Goal: Communication & Community: Answer question/provide support

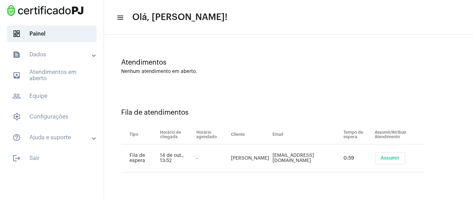
click at [381, 158] on span "Assumir" at bounding box center [390, 158] width 19 height 5
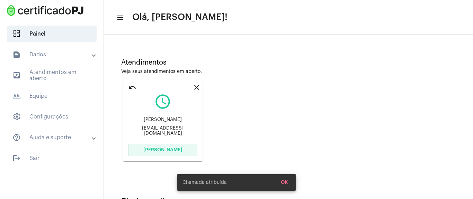
click at [155, 150] on span "[PERSON_NAME]" at bounding box center [162, 150] width 39 height 5
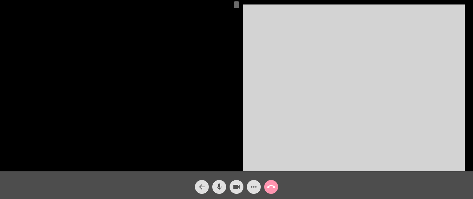
click at [242, 187] on button "videocam" at bounding box center [237, 187] width 14 height 14
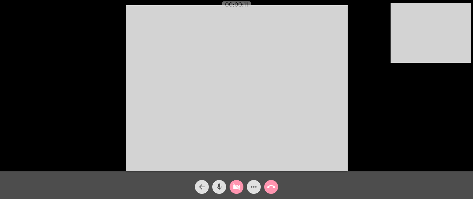
click at [219, 186] on mat-icon "mic" at bounding box center [219, 187] width 8 height 8
click at [218, 187] on mat-icon "mic_off" at bounding box center [219, 187] width 8 height 8
click at [269, 190] on mat-icon "call_end" at bounding box center [271, 187] width 8 height 8
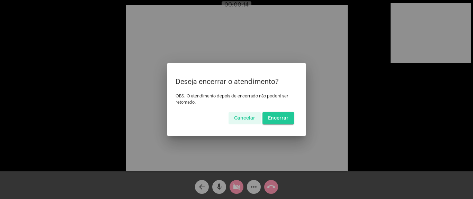
click at [269, 114] on button "Encerrar" at bounding box center [279, 118] width 32 height 12
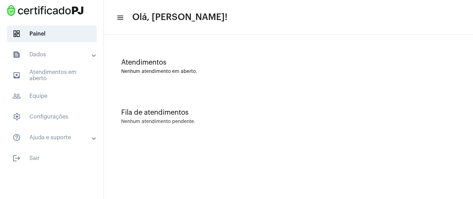
click at [71, 53] on mat-panel-title "text_snippet_outlined Dados" at bounding box center [52, 55] width 80 height 8
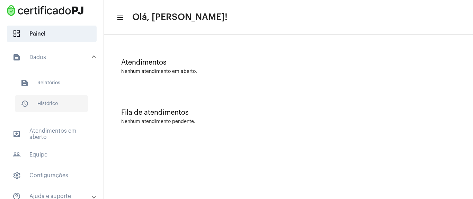
click at [54, 99] on span "history_outlined Histórico" at bounding box center [51, 104] width 73 height 17
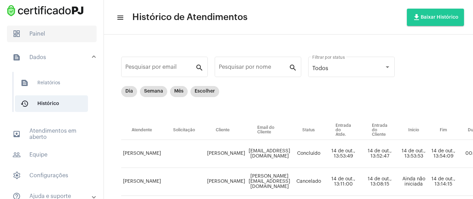
click at [59, 33] on span "dashboard Painel" at bounding box center [52, 34] width 90 height 17
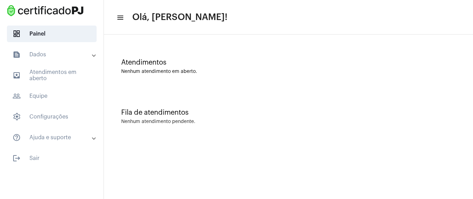
click at [60, 56] on mat-panel-title "text_snippet_outlined Dados" at bounding box center [52, 55] width 80 height 8
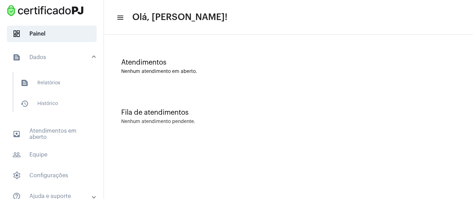
click at [75, 53] on mat-expansion-panel-header "text_snippet_outlined Dados" at bounding box center [53, 57] width 99 height 22
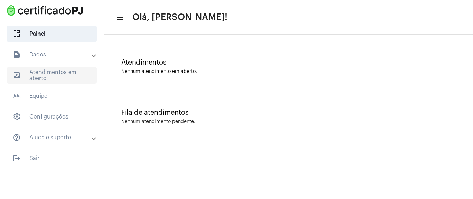
click at [82, 77] on span "outbox_outline Atendimentos em aberto" at bounding box center [52, 75] width 90 height 17
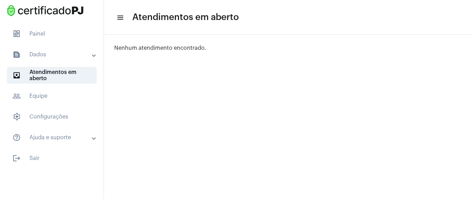
click at [66, 57] on mat-panel-title "text_snippet_outlined Dados" at bounding box center [52, 55] width 80 height 8
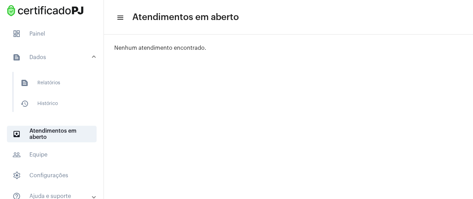
click at [66, 57] on mat-panel-title "text_snippet_outlined Dados" at bounding box center [52, 57] width 80 height 8
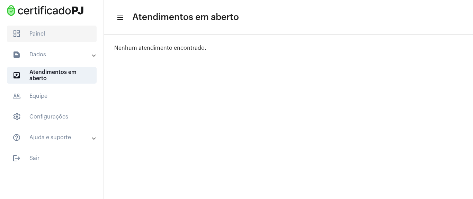
click at [79, 29] on span "dashboard Painel" at bounding box center [52, 34] width 90 height 17
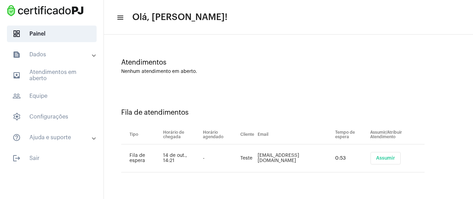
click at [377, 157] on span "Assumir" at bounding box center [385, 158] width 19 height 5
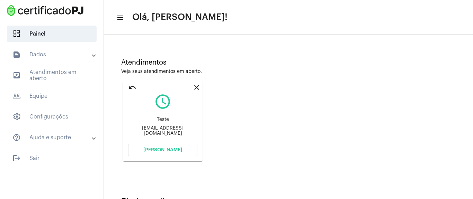
click at [183, 150] on button "[PERSON_NAME]" at bounding box center [162, 150] width 69 height 12
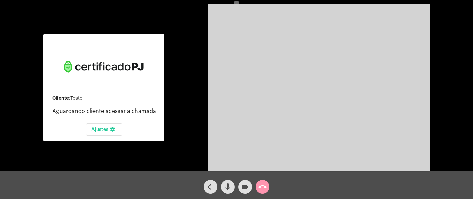
click at [242, 187] on mat-icon "videocam" at bounding box center [245, 187] width 8 height 8
click at [109, 128] on mat-icon "settings" at bounding box center [112, 131] width 8 height 8
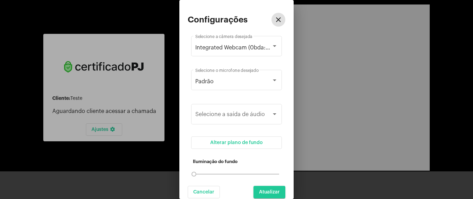
click at [109, 131] on div at bounding box center [236, 99] width 473 height 199
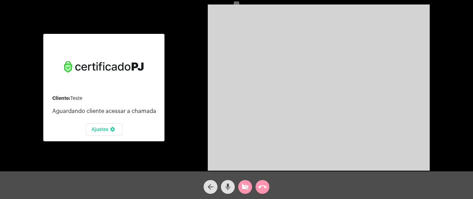
click at [231, 187] on mat-icon "mic" at bounding box center [228, 187] width 8 height 8
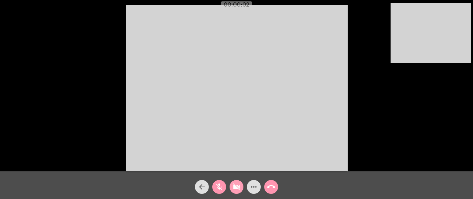
click at [239, 191] on mat-icon "videocam_off" at bounding box center [236, 187] width 8 height 8
click at [218, 189] on mat-icon "mic_off" at bounding box center [219, 187] width 8 height 8
click at [236, 188] on mat-icon "videocam" at bounding box center [236, 187] width 8 height 8
click at [220, 185] on mat-icon "mic" at bounding box center [219, 187] width 8 height 8
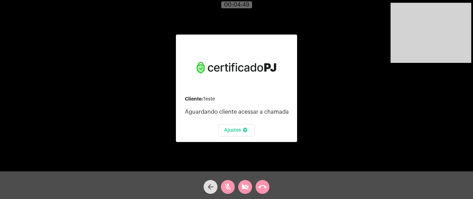
click at [233, 186] on button "mic_off" at bounding box center [228, 187] width 14 height 14
click at [233, 186] on button "mic" at bounding box center [228, 187] width 14 height 14
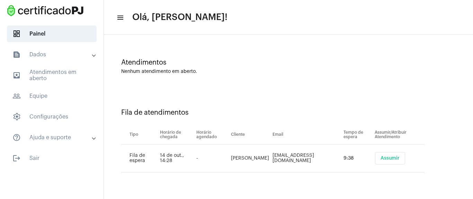
click at [381, 156] on span "Assumir" at bounding box center [390, 158] width 19 height 5
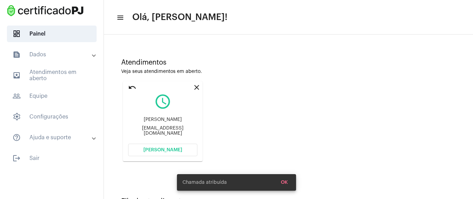
click at [166, 152] on span "[PERSON_NAME]" at bounding box center [162, 150] width 39 height 5
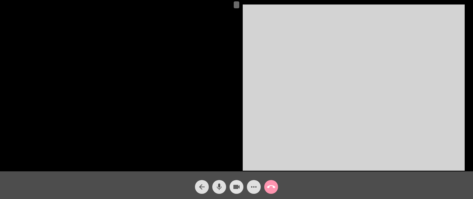
click at [234, 190] on mat-icon "videocam" at bounding box center [236, 187] width 8 height 8
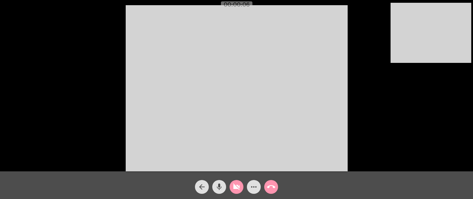
click at [235, 187] on mat-icon "videocam_off" at bounding box center [236, 187] width 8 height 8
click at [255, 186] on mat-icon "more_horiz" at bounding box center [254, 187] width 8 height 8
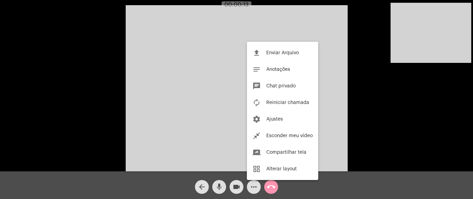
click at [168, 73] on div at bounding box center [236, 99] width 473 height 199
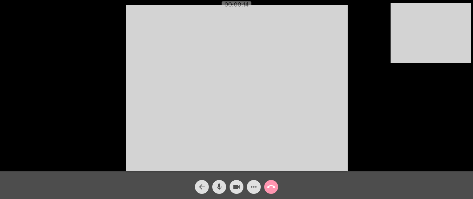
click at [256, 192] on span "more_horiz" at bounding box center [254, 187] width 8 height 14
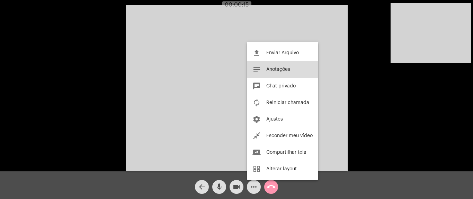
click at [279, 69] on span "Anotações" at bounding box center [278, 69] width 24 height 5
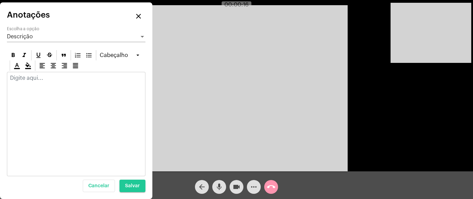
click at [51, 95] on div at bounding box center [76, 124] width 139 height 105
click at [33, 80] on p at bounding box center [76, 78] width 132 height 6
click at [136, 14] on mat-icon "close" at bounding box center [138, 16] width 8 height 8
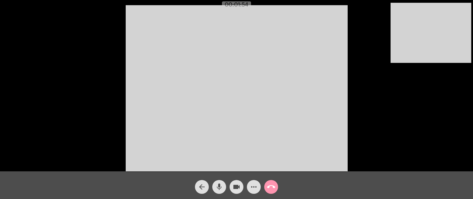
click at [255, 187] on mat-icon "more_horiz" at bounding box center [254, 187] width 8 height 8
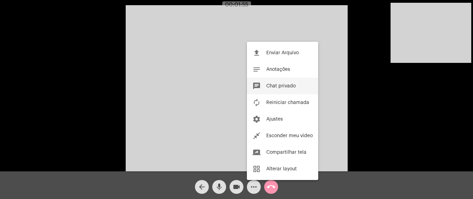
click at [302, 83] on button "chat Chat privado" at bounding box center [282, 86] width 71 height 17
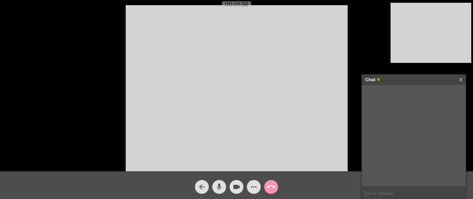
click at [384, 194] on input "text" at bounding box center [414, 193] width 104 height 12
paste input "[URL][DOMAIN_NAME]"
type input "[URL][DOMAIN_NAME]"
click at [375, 191] on input "text" at bounding box center [414, 193] width 104 height 12
click at [392, 192] on input "text" at bounding box center [414, 193] width 104 height 12
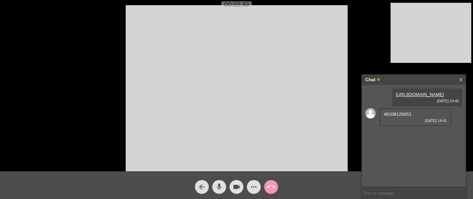
click at [387, 117] on span "48108126851" at bounding box center [398, 114] width 28 height 5
copy span "48108126851"
click at [412, 139] on div "[URL][DOMAIN_NAME] [DATE] 14:40 48108126851 [DATE] 14:41" at bounding box center [414, 136] width 104 height 102
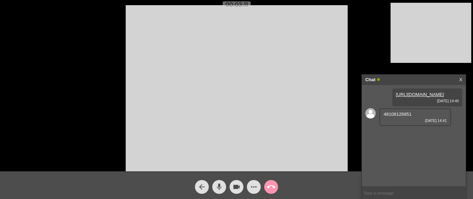
click at [377, 97] on div "[URL][DOMAIN_NAME] [DATE] 14:40 48108126851 [DATE] 14:41" at bounding box center [414, 136] width 104 height 102
click at [390, 101] on div "[URL][DOMAIN_NAME] [DATE] 14:40 48108126851 [DATE] 14:41" at bounding box center [414, 136] width 104 height 102
drag, startPoint x: 402, startPoint y: 146, endPoint x: 397, endPoint y: 170, distance: 24.5
click at [402, 166] on div "[URL][DOMAIN_NAME] [DATE] 14:40 48108126851 [DATE] 14:41" at bounding box center [414, 136] width 104 height 102
click at [391, 113] on div "[URL][DOMAIN_NAME] [DATE] 14:40 48108126851 [DATE] 14:41" at bounding box center [414, 136] width 104 height 102
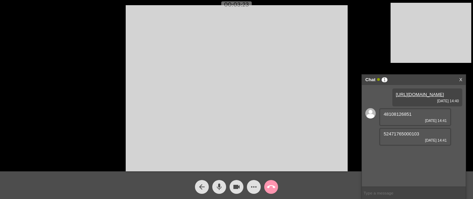
click at [392, 137] on span "52471765000103" at bounding box center [402, 134] width 36 height 5
copy span "52471765000103"
click at [407, 161] on div "[URL][DOMAIN_NAME] [DATE] 14:40 48108126851 [DATE] 14:41 52471765000103 [DATE] …" at bounding box center [414, 136] width 104 height 102
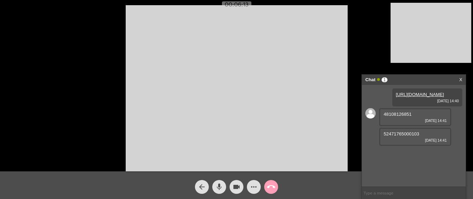
click at [270, 188] on mat-icon "call_end" at bounding box center [271, 187] width 8 height 8
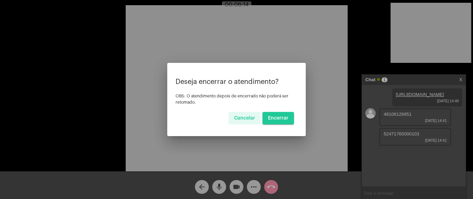
click at [269, 119] on span "Encerrar" at bounding box center [278, 118] width 20 height 5
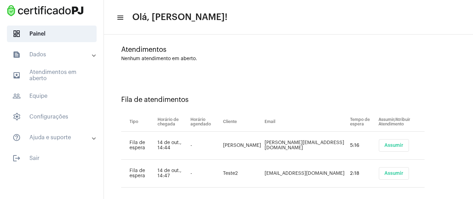
scroll to position [20, 0]
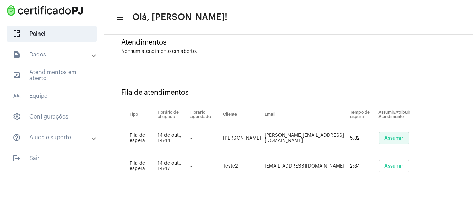
click at [384, 139] on span "Assumir" at bounding box center [393, 138] width 19 height 5
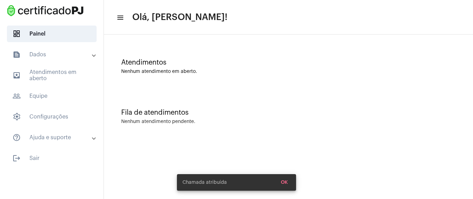
scroll to position [0, 0]
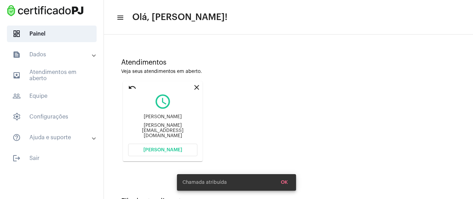
click at [179, 149] on span "[PERSON_NAME]" at bounding box center [162, 150] width 39 height 5
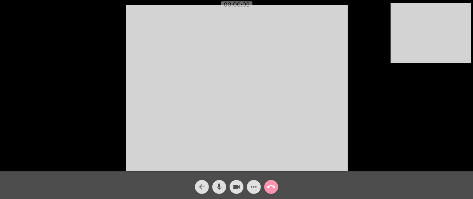
click at [234, 184] on mat-icon "videocam" at bounding box center [236, 187] width 8 height 8
click at [220, 188] on mat-icon "mic" at bounding box center [219, 187] width 8 height 8
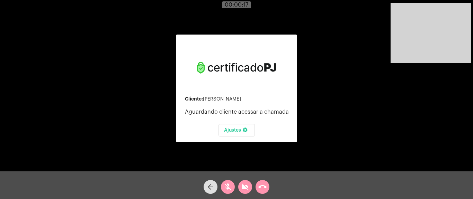
click at [262, 188] on mat-icon "call_end" at bounding box center [262, 187] width 8 height 8
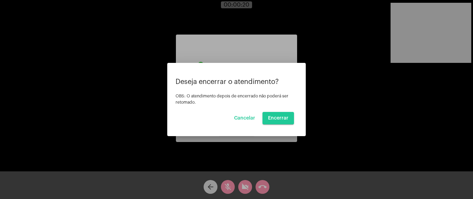
drag, startPoint x: 272, startPoint y: 116, endPoint x: 249, endPoint y: 136, distance: 30.7
click at [246, 141] on div "Deseja encerrar o atendimento? OBS: O atendimento depois de encerrado não poder…" at bounding box center [236, 99] width 473 height 199
click at [249, 121] on span "Cancelar" at bounding box center [244, 118] width 21 height 5
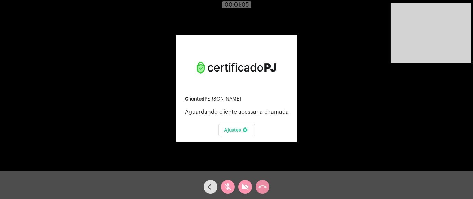
click at [262, 186] on mat-icon "call_end" at bounding box center [262, 187] width 8 height 8
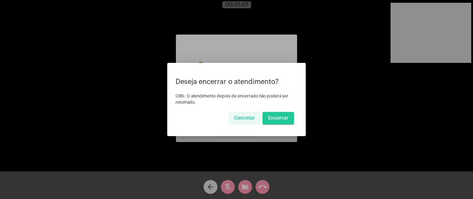
click at [256, 121] on button "Cancelar" at bounding box center [245, 118] width 32 height 12
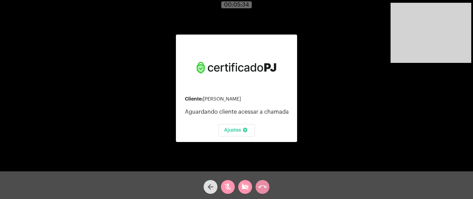
click at [261, 187] on mat-icon "call_end" at bounding box center [262, 187] width 8 height 8
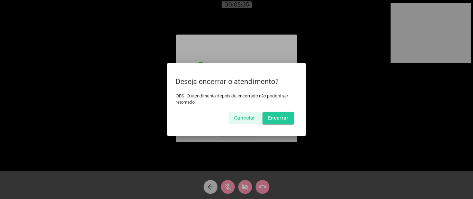
click at [279, 123] on button "Encerrar" at bounding box center [279, 118] width 32 height 12
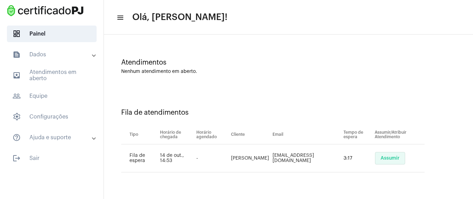
click at [381, 158] on span "Assumir" at bounding box center [390, 158] width 19 height 5
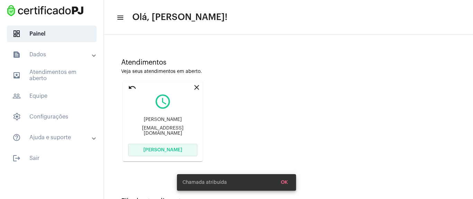
click at [179, 150] on span "[PERSON_NAME]" at bounding box center [162, 150] width 39 height 5
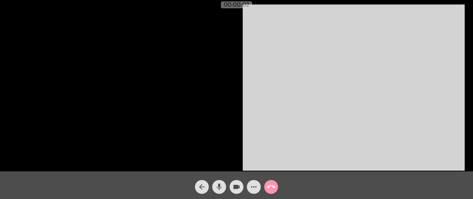
click at [243, 187] on div "videocam" at bounding box center [236, 185] width 17 height 17
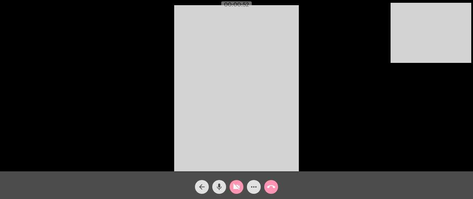
click at [239, 184] on mat-icon "videocam_off" at bounding box center [236, 187] width 8 height 8
click at [259, 188] on button "more_horiz" at bounding box center [254, 187] width 14 height 14
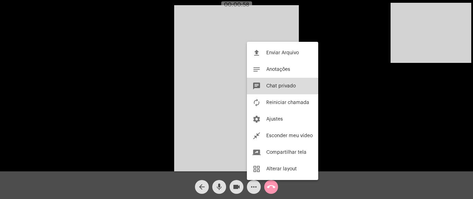
click at [289, 87] on span "Chat privado" at bounding box center [280, 86] width 29 height 5
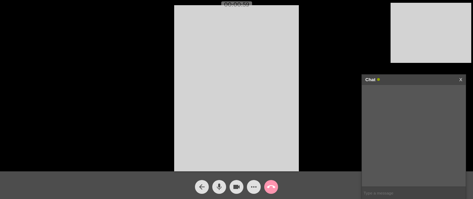
click at [392, 192] on input "text" at bounding box center [414, 193] width 104 height 12
click at [463, 82] on div "Chat X" at bounding box center [414, 80] width 104 height 10
click at [462, 81] on link "X" at bounding box center [460, 80] width 3 height 10
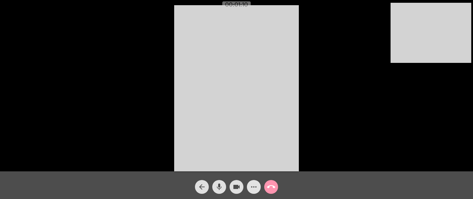
click at [254, 185] on mat-icon "more_horiz" at bounding box center [254, 187] width 8 height 8
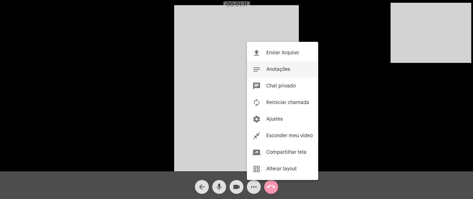
click at [292, 68] on button "notes Anotações" at bounding box center [282, 69] width 71 height 17
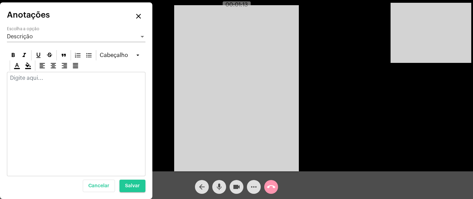
click at [66, 90] on div at bounding box center [76, 124] width 139 height 105
click at [51, 84] on div at bounding box center [76, 79] width 138 height 15
click at [25, 83] on div at bounding box center [76, 79] width 138 height 15
click at [26, 89] on div at bounding box center [76, 124] width 139 height 105
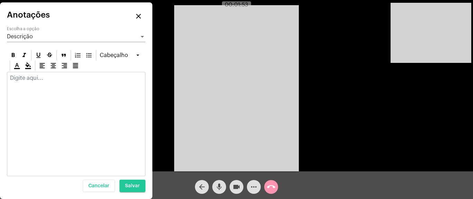
click at [43, 79] on p at bounding box center [76, 78] width 132 height 6
click at [140, 18] on mat-icon "close" at bounding box center [138, 16] width 8 height 8
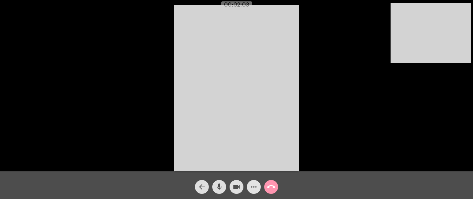
click at [249, 191] on button "more_horiz" at bounding box center [254, 187] width 14 height 14
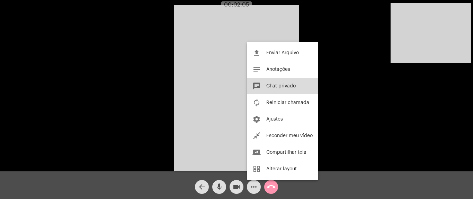
click at [282, 92] on button "chat Chat privado" at bounding box center [282, 86] width 71 height 17
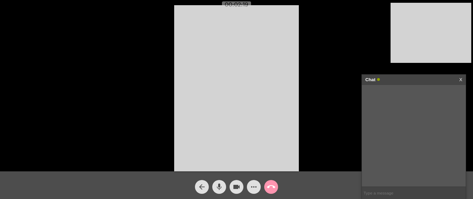
click at [374, 194] on input "text" at bounding box center [414, 193] width 104 height 12
paste input "[URL][DOMAIN_NAME]"
type input "[URL][DOMAIN_NAME]"
click at [267, 187] on mat-icon "call_end" at bounding box center [271, 187] width 8 height 8
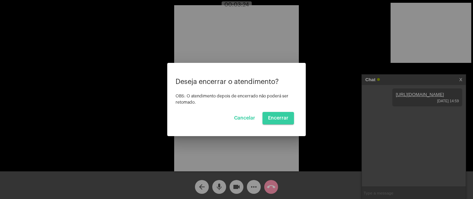
click at [288, 116] on span "Encerrar" at bounding box center [278, 118] width 20 height 5
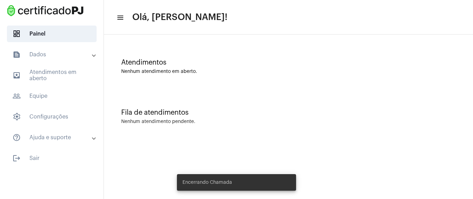
click at [403, 28] on mat-toolbar-row "menu Olá, [PERSON_NAME]!" at bounding box center [288, 17] width 369 height 22
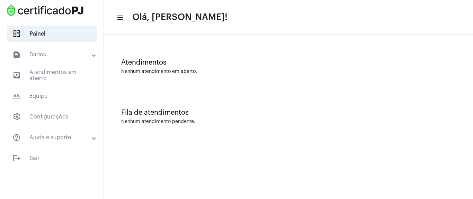
click at [44, 48] on mat-expansion-panel-header "text_snippet_outlined Dados" at bounding box center [53, 54] width 99 height 17
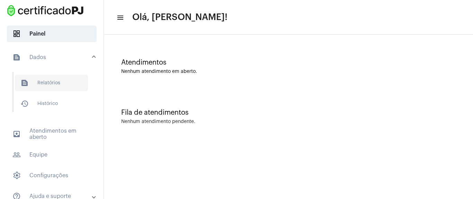
click at [61, 84] on span "text_snippet_outlined Relatórios" at bounding box center [51, 83] width 73 height 17
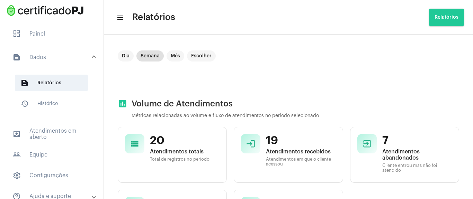
scroll to position [83, 0]
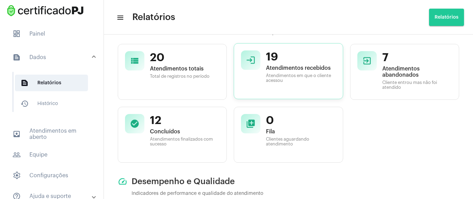
click at [270, 61] on span "19" at bounding box center [301, 57] width 70 height 13
click at [249, 61] on mat-icon "login" at bounding box center [251, 60] width 10 height 10
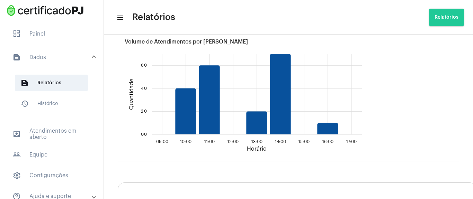
scroll to position [873, 0]
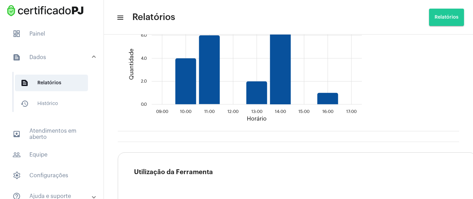
click at [442, 11] on button "Relatórios" at bounding box center [446, 17] width 35 height 17
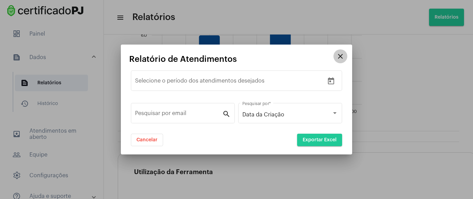
click at [338, 60] on mat-icon "close" at bounding box center [340, 56] width 8 height 8
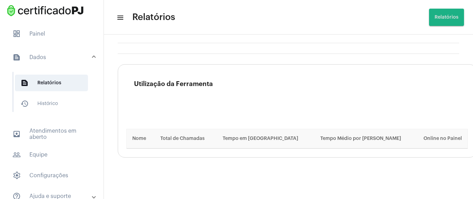
scroll to position [966, 0]
click at [36, 132] on span "outbox_outline Atendimentos em aberto" at bounding box center [52, 134] width 90 height 17
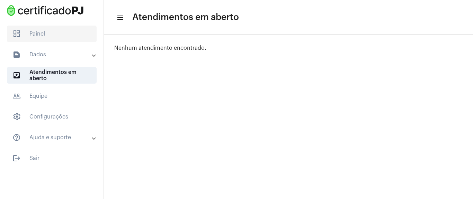
click at [47, 41] on span "dashboard Painel" at bounding box center [52, 34] width 90 height 17
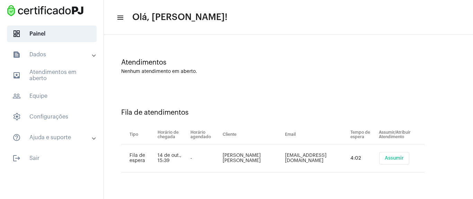
click at [400, 155] on button "Assumir" at bounding box center [394, 158] width 30 height 12
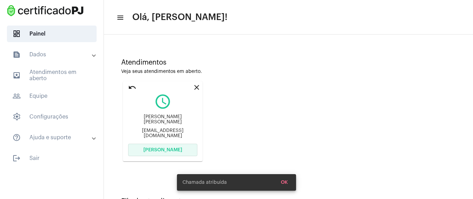
click at [170, 148] on span "[PERSON_NAME]" at bounding box center [162, 150] width 39 height 5
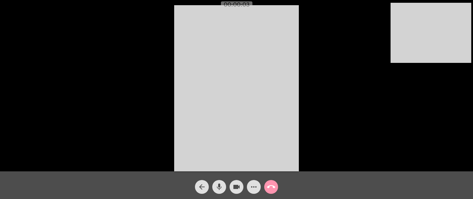
click at [257, 186] on mat-icon "more_horiz" at bounding box center [254, 187] width 8 height 8
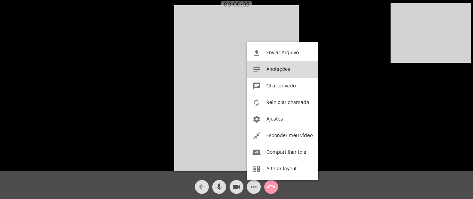
click at [294, 71] on button "notes Anotações" at bounding box center [282, 69] width 71 height 17
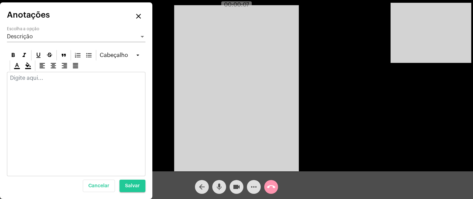
click at [59, 83] on div at bounding box center [76, 79] width 138 height 15
click at [28, 84] on div at bounding box center [76, 79] width 138 height 15
click at [50, 83] on div at bounding box center [76, 79] width 138 height 15
click at [136, 15] on mat-icon "close" at bounding box center [138, 16] width 8 height 8
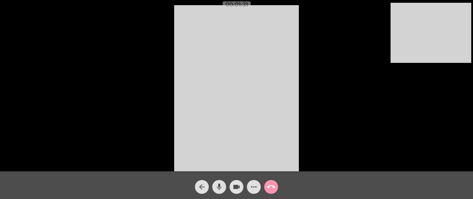
click at [252, 189] on mat-icon "more_horiz" at bounding box center [254, 187] width 8 height 8
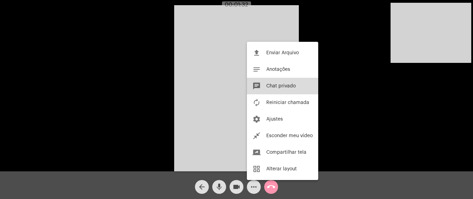
click at [293, 84] on span "Chat privado" at bounding box center [280, 86] width 29 height 5
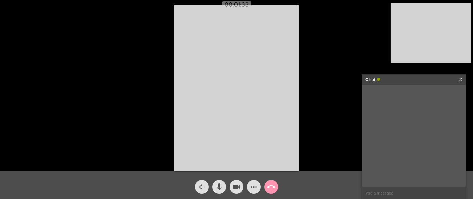
click at [385, 196] on input "text" at bounding box center [414, 193] width 104 height 12
click at [379, 194] on input "text" at bounding box center [414, 193] width 104 height 12
paste input "[URL][DOMAIN_NAME]"
type input "[URL][DOMAIN_NAME]"
click at [272, 187] on mat-icon "call_end" at bounding box center [271, 187] width 8 height 8
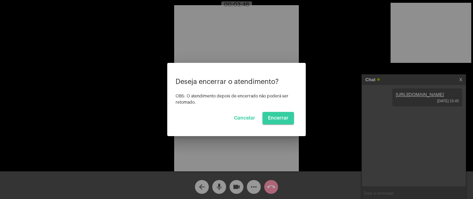
click at [281, 121] on button "Encerrar" at bounding box center [279, 118] width 32 height 12
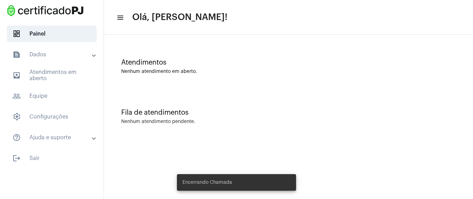
click at [321, 69] on div "Nenhum atendimento em aberto." at bounding box center [288, 71] width 335 height 5
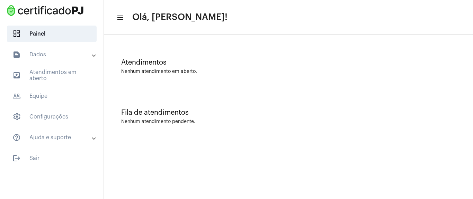
click at [69, 53] on mat-panel-title "text_snippet_outlined Dados" at bounding box center [52, 55] width 80 height 8
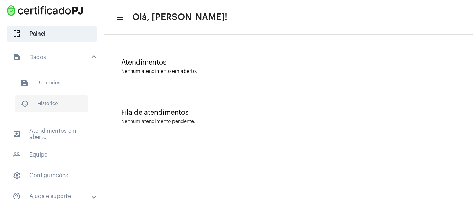
click at [57, 107] on span "history_outlined Histórico" at bounding box center [51, 104] width 73 height 17
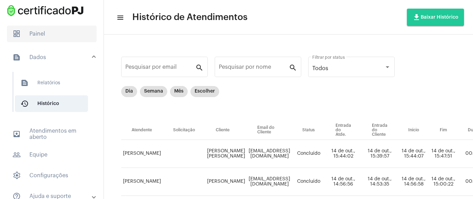
click at [69, 36] on span "dashboard Painel" at bounding box center [52, 34] width 90 height 17
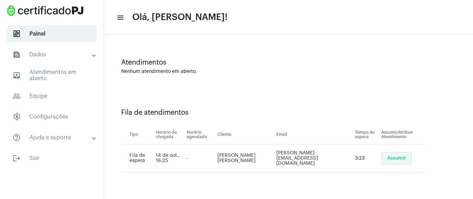
click at [396, 158] on button "Assumir" at bounding box center [397, 158] width 30 height 12
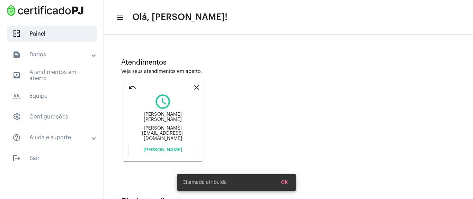
click at [154, 152] on span "[PERSON_NAME]" at bounding box center [162, 150] width 39 height 5
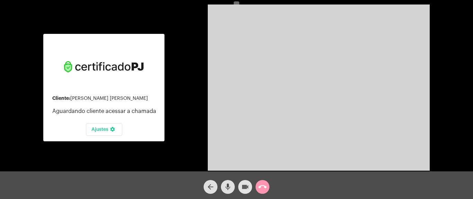
click at [244, 190] on mat-icon "videocam" at bounding box center [245, 187] width 8 height 8
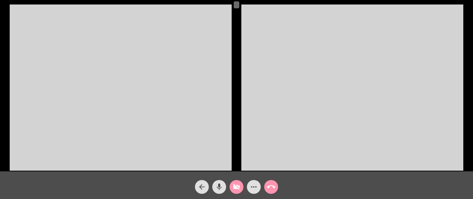
click at [241, 188] on button "videocam_off" at bounding box center [237, 187] width 14 height 14
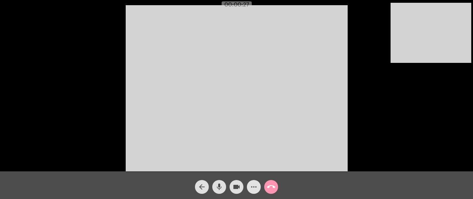
click at [256, 187] on mat-icon "more_horiz" at bounding box center [254, 187] width 8 height 8
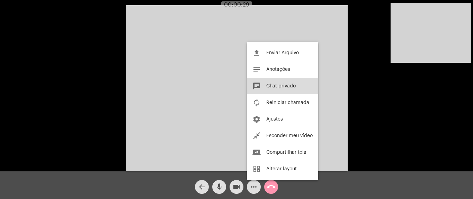
click at [291, 87] on span "Chat privado" at bounding box center [280, 86] width 29 height 5
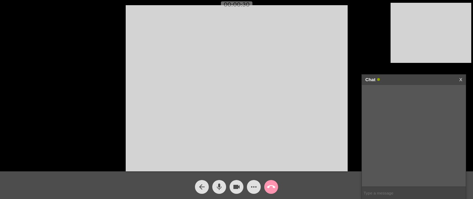
click at [381, 192] on input "text" at bounding box center [414, 193] width 104 height 12
paste input "[URL][DOMAIN_NAME]"
type input "[URL][DOMAIN_NAME]"
click at [275, 185] on button "call_end" at bounding box center [271, 187] width 14 height 14
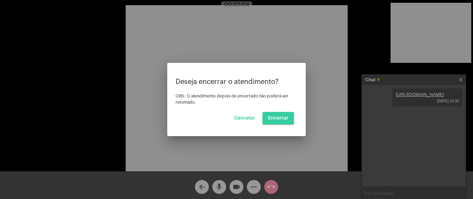
click at [284, 123] on button "Encerrar" at bounding box center [279, 118] width 32 height 12
